Goal: Transaction & Acquisition: Subscribe to service/newsletter

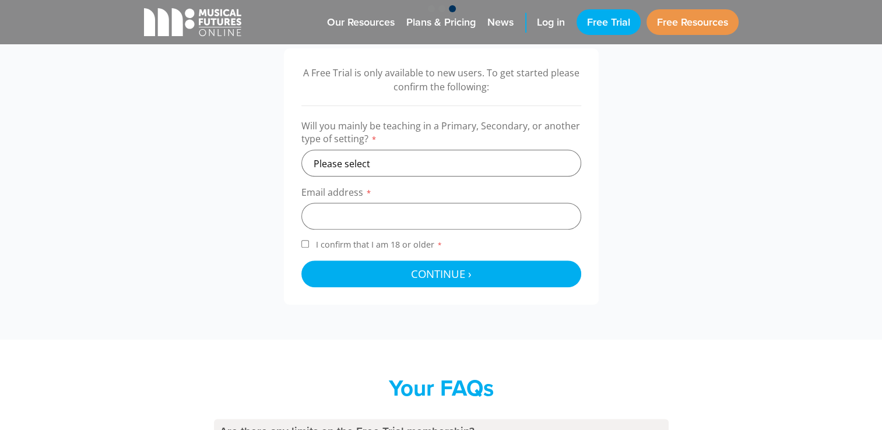
scroll to position [373, 0]
click at [455, 157] on select "Please select Primary Secondary Other" at bounding box center [441, 163] width 280 height 27
select select "primary"
click at [301, 150] on select "Please select Primary Secondary Other" at bounding box center [441, 163] width 280 height 27
click at [409, 209] on input "email" at bounding box center [441, 216] width 280 height 27
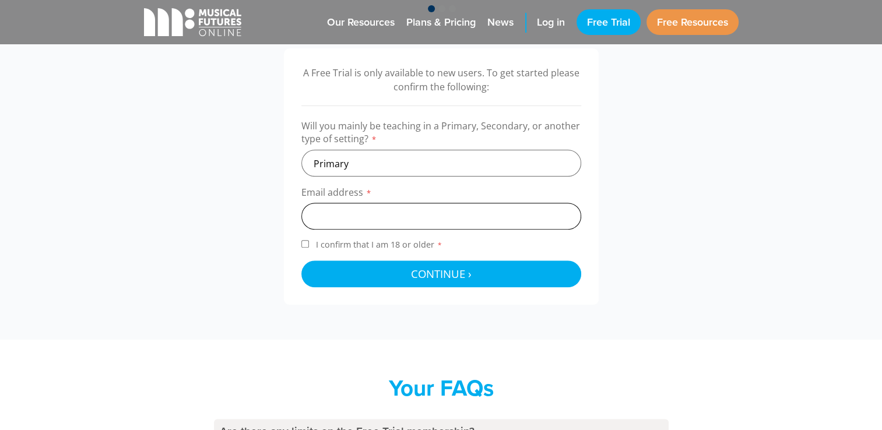
type input "[PERSON_NAME][EMAIL_ADDRESS][DOMAIN_NAME]"
click at [307, 240] on input "I confirm that I am 18 or older *" at bounding box center [305, 244] width 8 height 8
checkbox input "true"
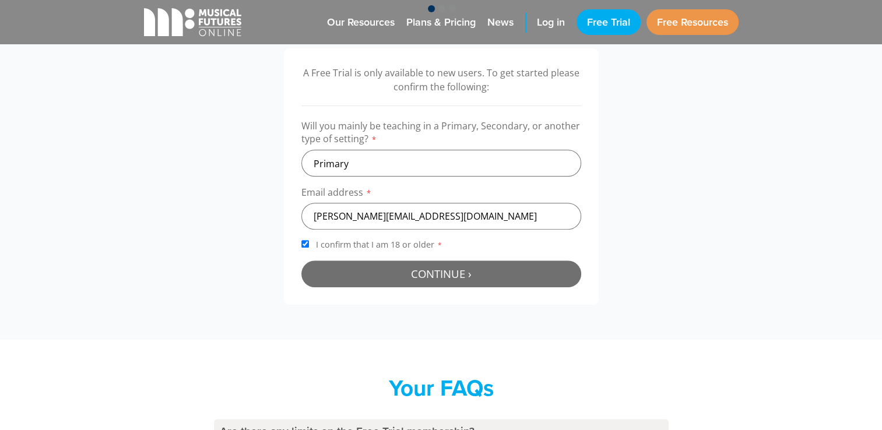
click at [445, 276] on span "Continue ›" at bounding box center [441, 273] width 61 height 15
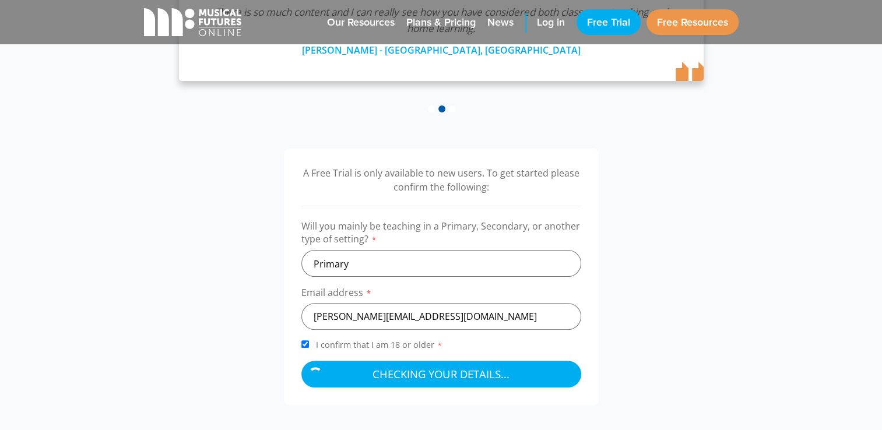
scroll to position [279, 0]
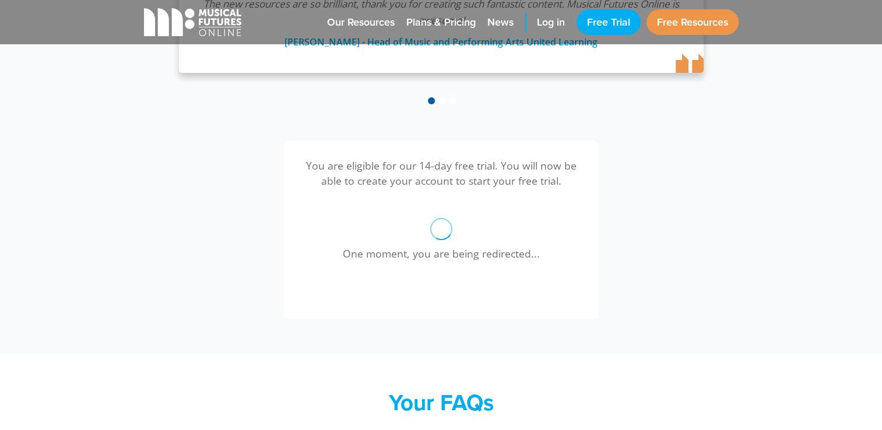
scroll to position [232, 0]
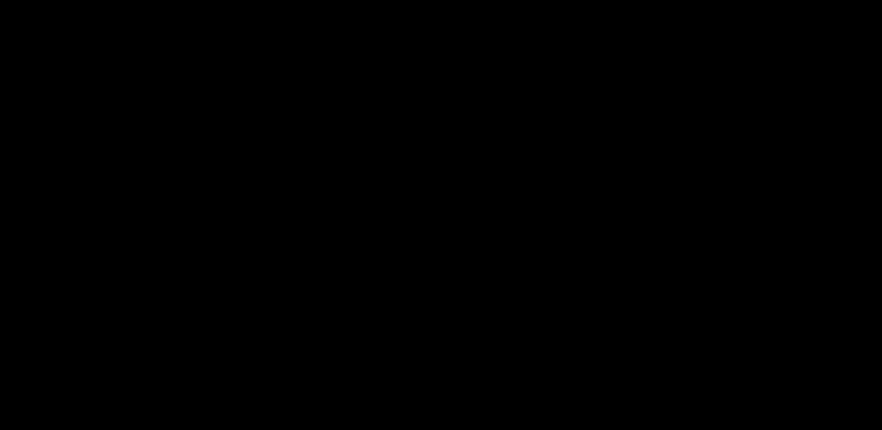
select select "primary"
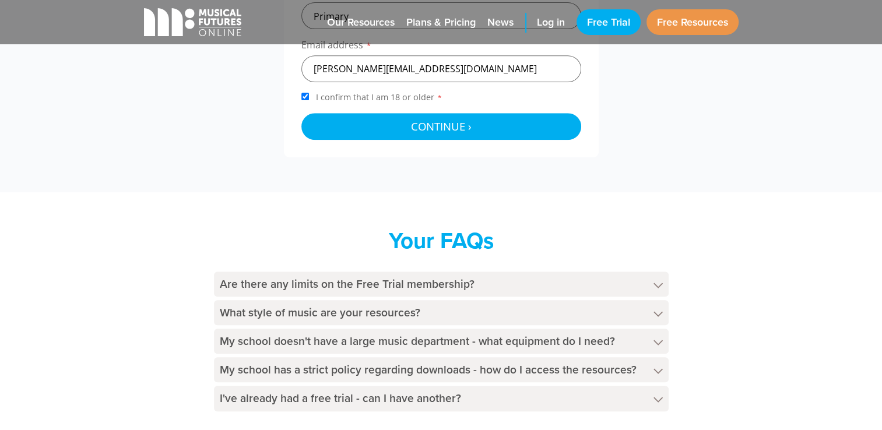
scroll to position [525, 0]
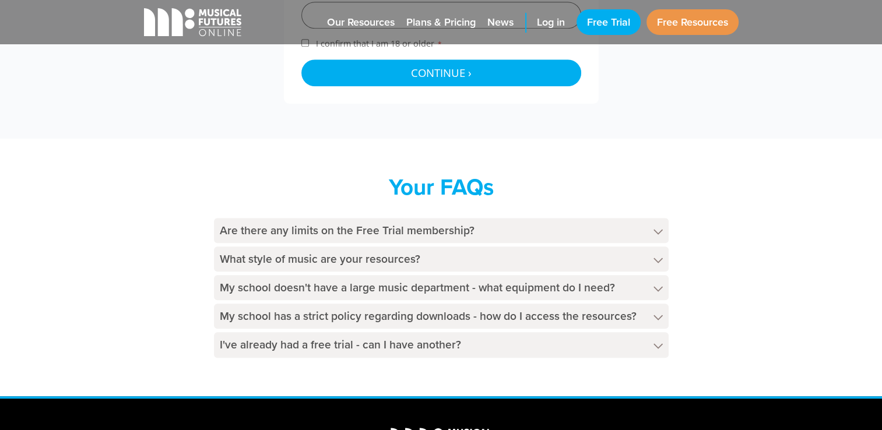
scroll to position [699, 0]
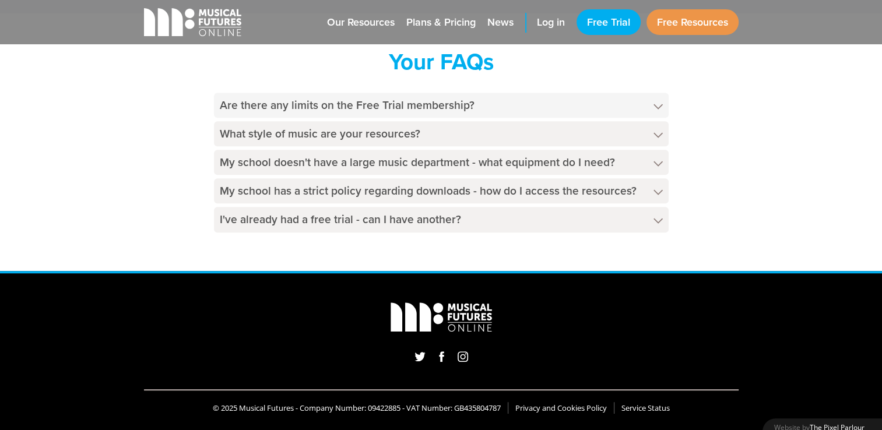
click at [460, 102] on h4 "Are there any limits on the Free Trial membership?" at bounding box center [441, 105] width 455 height 25
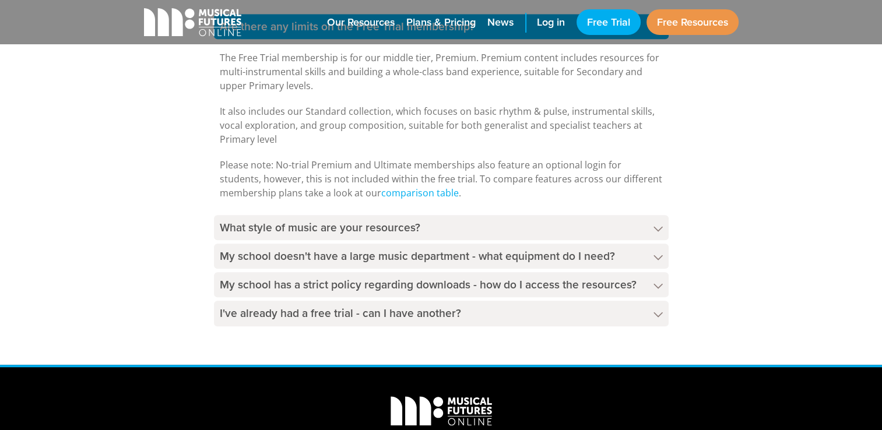
scroll to position [816, 0]
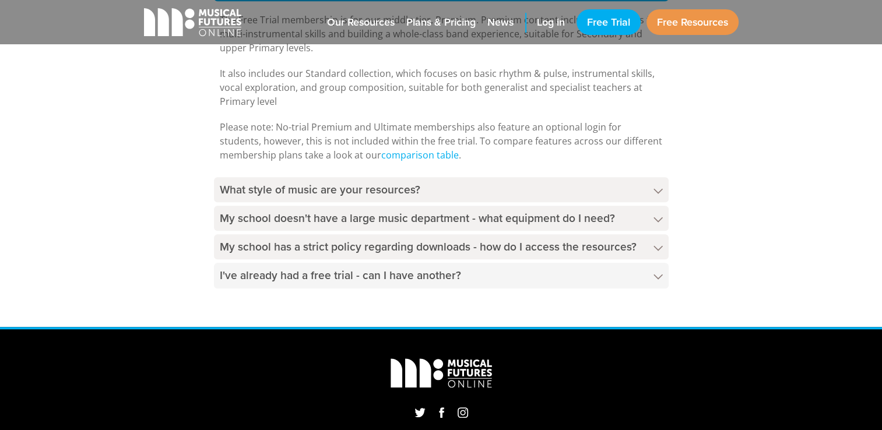
click at [293, 279] on h4 "I've already had a free trial - can I have another?" at bounding box center [441, 275] width 455 height 25
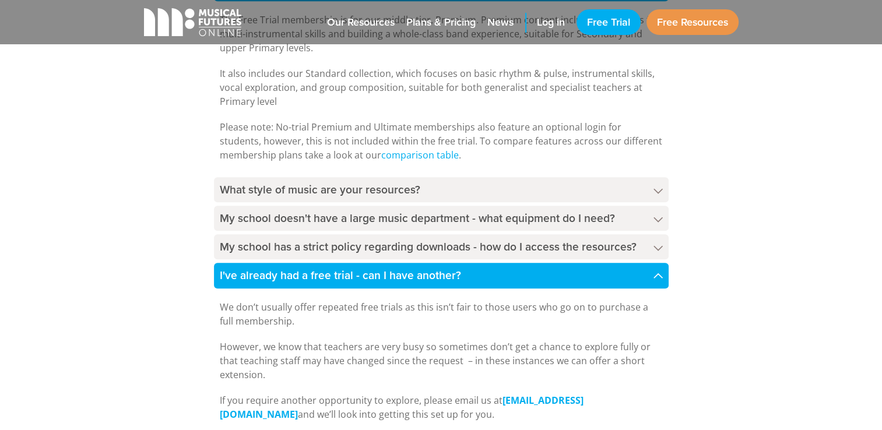
click at [293, 279] on h4 "I've already had a free trial - can I have another?" at bounding box center [441, 275] width 455 height 25
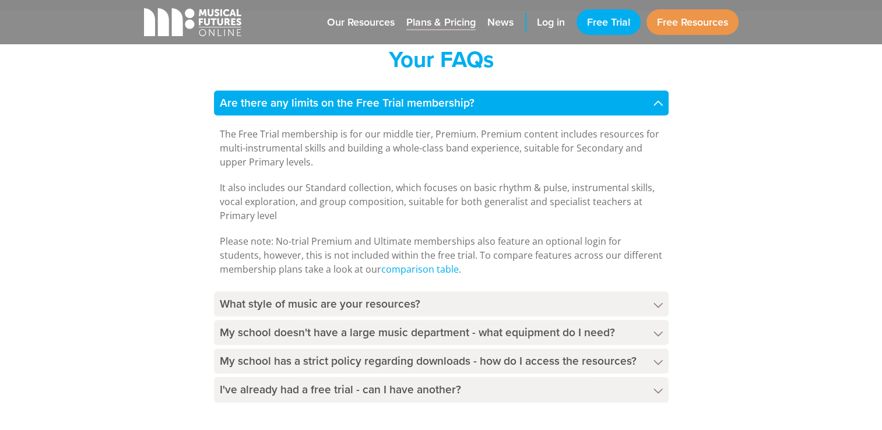
scroll to position [699, 0]
